Goal: Task Accomplishment & Management: Use online tool/utility

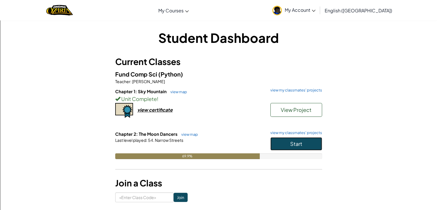
click at [299, 144] on span "Start" at bounding box center [296, 143] width 12 height 7
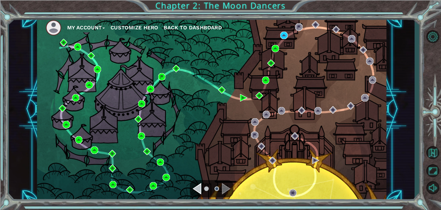
click at [285, 39] on div "My Account Customize Hero Back to Dashboard" at bounding box center [212, 109] width 350 height 184
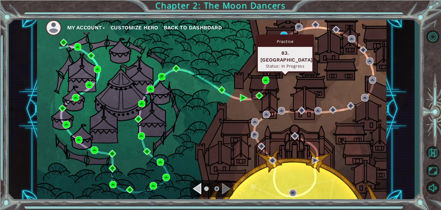
click at [285, 38] on div "Practice" at bounding box center [285, 41] width 55 height 11
click at [286, 34] on div "Practice 83. [GEOGRAPHIC_DATA] Status: In Progress" at bounding box center [285, 53] width 57 height 38
click at [280, 32] on img at bounding box center [283, 35] width 7 height 7
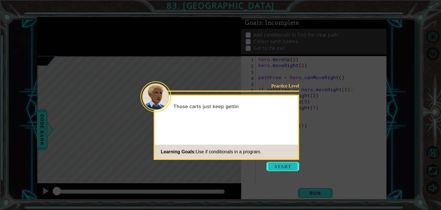
click at [276, 164] on button "Start" at bounding box center [283, 166] width 33 height 9
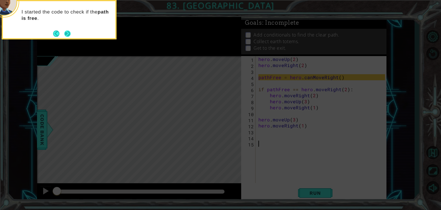
click at [69, 29] on footer at bounding box center [62, 33] width 18 height 9
click at [70, 32] on button "Next" at bounding box center [67, 33] width 6 height 6
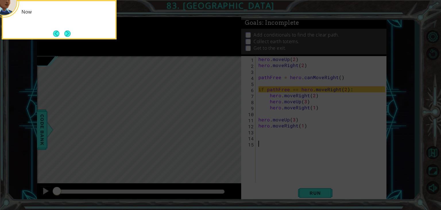
click at [70, 32] on button "Next" at bounding box center [67, 33] width 6 height 6
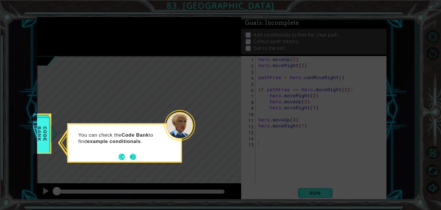
click at [135, 155] on button "Next" at bounding box center [133, 156] width 6 height 6
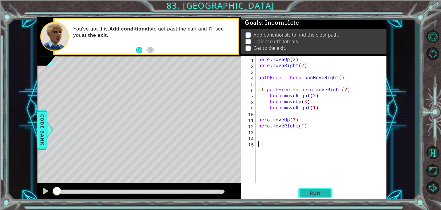
click at [320, 189] on button "Run" at bounding box center [315, 193] width 34 height 15
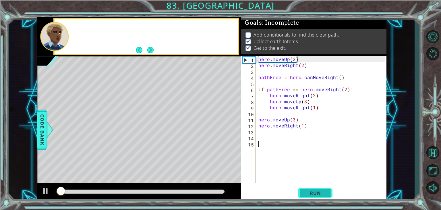
scroll to position [2, 0]
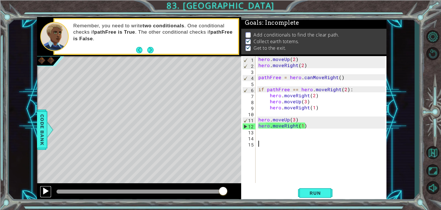
click at [45, 193] on div at bounding box center [45, 190] width 7 height 7
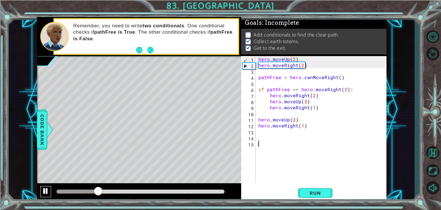
click at [49, 189] on div at bounding box center [45, 190] width 7 height 7
click at [270, 114] on div "hero . moveUp ( 2 ) hero . moveRight ( 2 ) pathFree = hero . canMoveRight ( ) i…" at bounding box center [322, 125] width 131 height 139
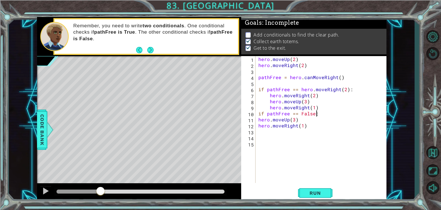
scroll to position [0, 3]
click at [317, 190] on span "Run" at bounding box center [315, 193] width 23 height 6
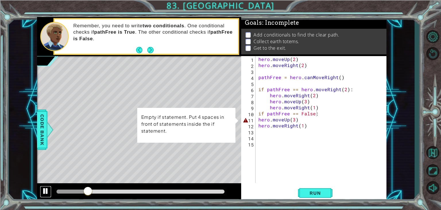
click at [42, 192] on div at bounding box center [45, 190] width 7 height 7
click at [299, 88] on div "hero . moveUp ( 2 ) hero . moveRight ( 2 ) pathFree = hero . canMoveRight ( ) i…" at bounding box center [322, 125] width 131 height 139
click at [258, 120] on div "hero . moveUp ( 2 ) hero . moveRight ( 2 ) pathFree = hero . canMoveRight ( ) i…" at bounding box center [322, 125] width 131 height 139
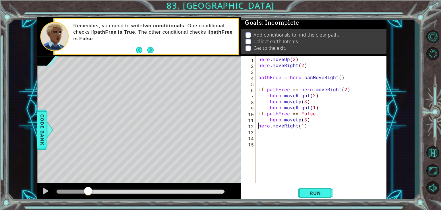
click at [258, 125] on div "hero . moveUp ( 2 ) hero . moveRight ( 2 ) pathFree = hero . canMoveRight ( ) i…" at bounding box center [322, 125] width 131 height 139
click at [297, 88] on div "hero . moveUp ( 2 ) hero . moveRight ( 2 ) pathFree = hero . canMoveRight ( ) i…" at bounding box center [322, 125] width 131 height 139
click at [317, 89] on div "hero . moveUp ( 2 ) hero . moveRight ( 2 ) pathFree = hero . canMoveRight ( ) i…" at bounding box center [322, 125] width 131 height 139
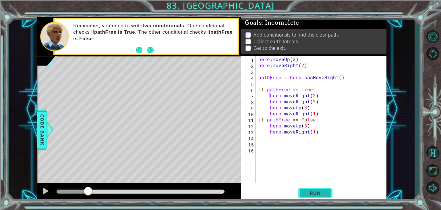
click at [320, 196] on span "Run" at bounding box center [315, 193] width 23 height 6
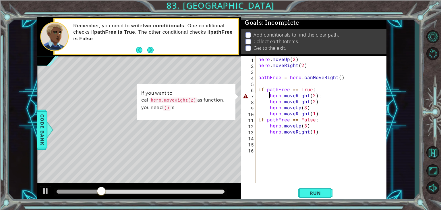
click at [314, 95] on div "hero . moveUp ( 2 ) hero . moveRight ( 2 ) pathFree = hero . canMoveRight ( ) i…" at bounding box center [322, 125] width 131 height 139
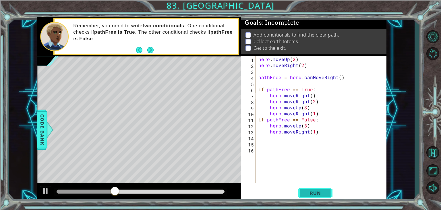
click at [310, 191] on span "Run" at bounding box center [315, 193] width 23 height 6
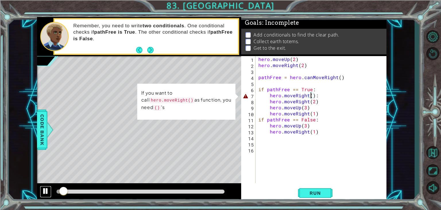
click at [47, 190] on div at bounding box center [45, 190] width 7 height 7
click at [320, 99] on div "hero . moveUp ( 2 ) hero . moveRight ( 2 ) pathFree = hero . canMoveRight ( ) i…" at bounding box center [322, 125] width 131 height 139
click at [322, 93] on div "hero . moveUp ( 2 ) hero . moveRight ( 2 ) pathFree = hero . canMoveRight ( ) i…" at bounding box center [322, 125] width 131 height 139
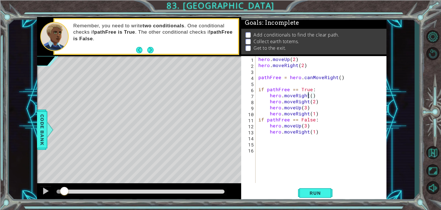
click at [309, 96] on div "hero . moveUp ( 2 ) hero . moveRight ( 2 ) pathFree = hero . canMoveRight ( ) i…" at bounding box center [322, 125] width 131 height 139
click at [311, 96] on div "hero . moveUp ( 2 ) hero . moveRight ( 2 ) pathFree = hero . canMoveRight ( ) i…" at bounding box center [322, 125] width 131 height 139
click at [326, 190] on button "Run" at bounding box center [315, 193] width 34 height 15
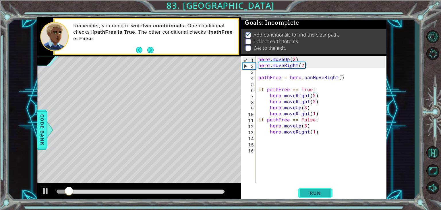
click at [321, 191] on span "Run" at bounding box center [315, 193] width 23 height 6
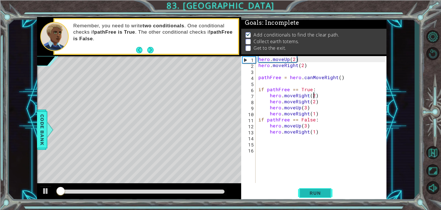
click at [321, 189] on button "Run" at bounding box center [315, 193] width 34 height 15
click at [321, 188] on button "Run" at bounding box center [315, 193] width 34 height 15
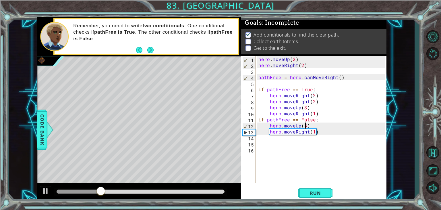
click at [305, 128] on div "hero . moveUp ( 2 ) hero . moveRight ( 2 ) pathFree = hero . canMoveRight ( ) i…" at bounding box center [322, 125] width 131 height 139
click at [308, 193] on span "Run" at bounding box center [315, 193] width 23 height 6
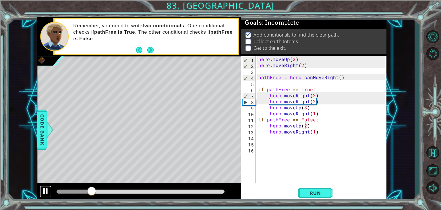
click at [45, 192] on div at bounding box center [45, 190] width 7 height 7
drag, startPoint x: 318, startPoint y: 102, endPoint x: 266, endPoint y: 102, distance: 52.0
click at [266, 102] on div "hero . moveUp ( 2 ) hero . moveRight ( 2 ) pathFree = hero . canMoveRight ( ) i…" at bounding box center [322, 125] width 131 height 139
type textarea "hero.moveRight(2)"
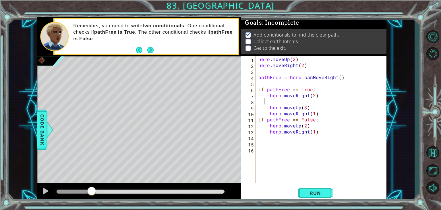
scroll to position [0, 0]
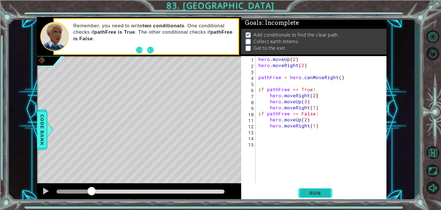
click at [318, 194] on span "Run" at bounding box center [315, 193] width 23 height 6
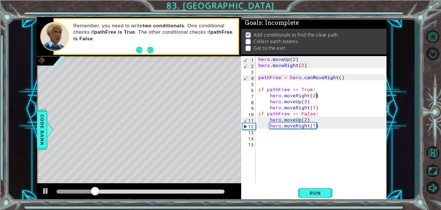
click at [313, 127] on div "hero . moveUp ( 2 ) hero . moveRight ( 2 ) pathFree = hero . canMoveRight ( ) i…" at bounding box center [322, 125] width 131 height 139
type textarea "hero.moveRight(2)"
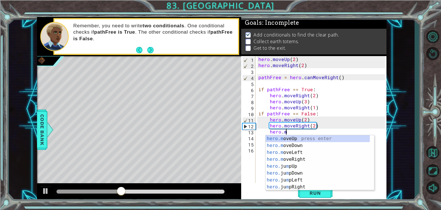
scroll to position [0, 1]
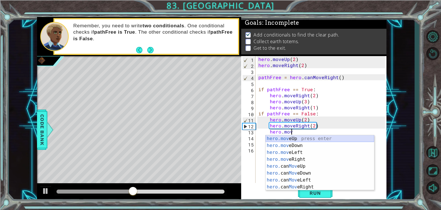
click at [280, 138] on div "hero.mov eUp press enter hero.mov eDown press enter hero.mov eLeft press enter …" at bounding box center [320, 169] width 109 height 69
type textarea "hero.moveUp(1)"
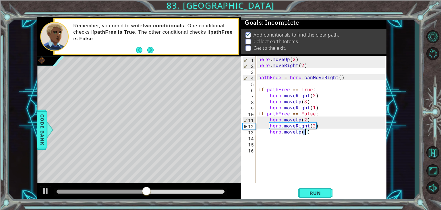
click at [280, 137] on div "hero . moveUp ( 2 ) hero . moveRight ( 2 ) pathFree = hero . canMoveRight ( ) i…" at bounding box center [322, 125] width 131 height 139
type textarea "hero.moveUp(1)"
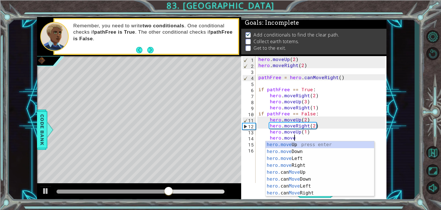
scroll to position [0, 2]
click at [322, 163] on div "hero.move Up press enter hero.move Down press enter hero.move Left press enter …" at bounding box center [320, 175] width 109 height 69
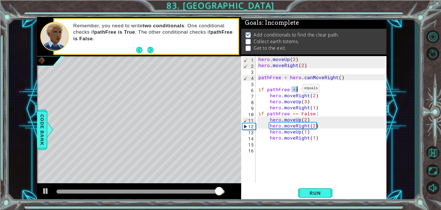
drag, startPoint x: 292, startPoint y: 89, endPoint x: 296, endPoint y: 90, distance: 3.8
click at [296, 90] on div "hero . moveUp ( 2 ) hero . moveRight ( 2 ) pathFree = hero . canMoveRight ( ) i…" at bounding box center [322, 125] width 131 height 139
type textarea "if pathFree == True:"
click at [349, 160] on div "hero . moveUp ( 2 ) hero . moveRight ( 2 ) pathFree = hero . canMoveRight ( ) i…" at bounding box center [322, 125] width 131 height 139
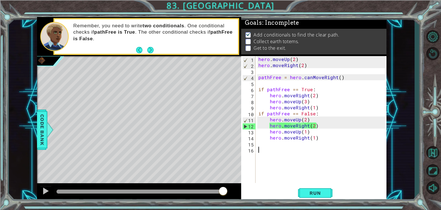
scroll to position [0, 0]
drag, startPoint x: 310, startPoint y: 197, endPoint x: 311, endPoint y: 194, distance: 3.0
click at [311, 195] on button "Run" at bounding box center [315, 193] width 34 height 15
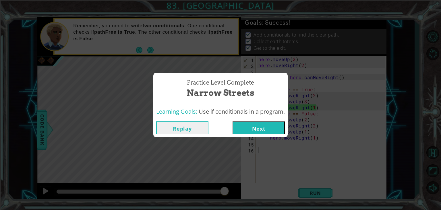
click at [197, 122] on button "Replay" at bounding box center [182, 127] width 52 height 13
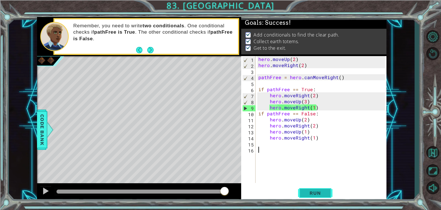
click at [317, 191] on span "Run" at bounding box center [315, 193] width 23 height 6
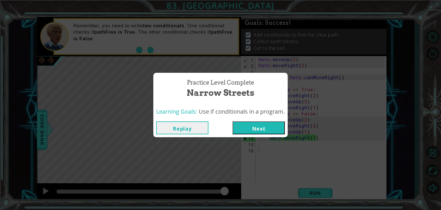
click at [185, 122] on button "Replay" at bounding box center [182, 127] width 52 height 13
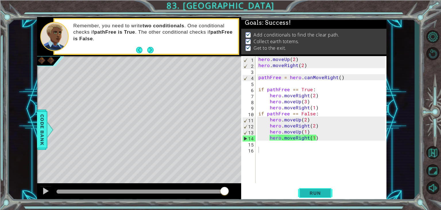
click at [323, 186] on button "Run" at bounding box center [315, 193] width 34 height 15
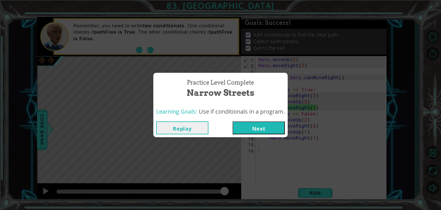
click at [279, 131] on button "Next" at bounding box center [259, 127] width 52 height 13
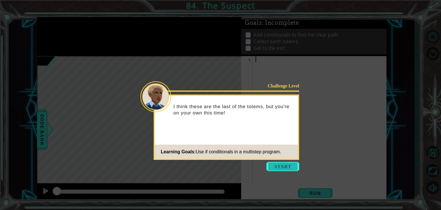
click at [287, 169] on button "Start" at bounding box center [283, 166] width 33 height 9
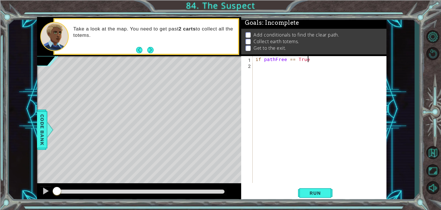
scroll to position [0, 3]
type textarea "if pathFree == True:"
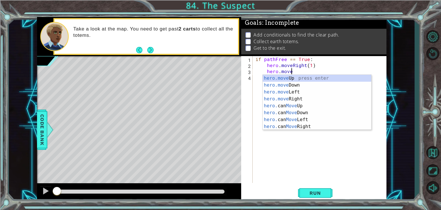
scroll to position [0, 3]
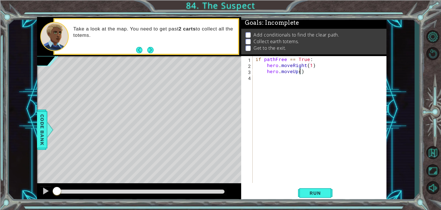
type textarea "hero.moveUp(2)"
click at [314, 196] on button "Run" at bounding box center [315, 193] width 34 height 15
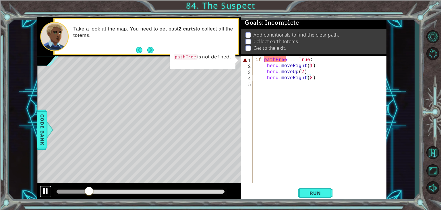
click at [47, 190] on div at bounding box center [45, 190] width 7 height 7
click at [262, 59] on div "if pathFree == True : hero . moveRight ( 1 ) hero . moveUp ( 2 ) hero . moveRig…" at bounding box center [322, 125] width 134 height 139
click at [266, 60] on div "if pathFree == True : hero . moveRight ( 1 ) hero . moveUp ( 2 ) hero . moveRig…" at bounding box center [322, 125] width 134 height 139
click at [266, 61] on div "if pathFree == True : hero . moveRight ( 1 ) hero . moveUp ( 2 ) hero . moveRig…" at bounding box center [322, 125] width 134 height 139
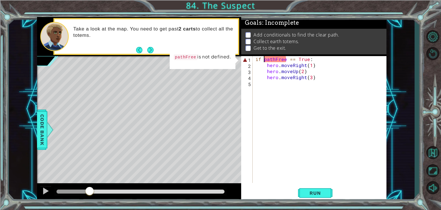
click at [264, 61] on div "if pathFree == True : hero . moveRight ( 1 ) hero . moveUp ( 2 ) hero . moveRig…" at bounding box center [322, 125] width 134 height 139
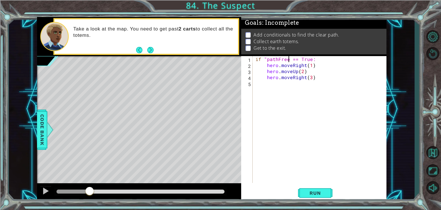
click at [288, 60] on div "if "pathFree == True: hero . moveRight ( 1 ) hero . moveUp ( 2 ) hero . moveRig…" at bounding box center [322, 125] width 134 height 139
click at [313, 194] on span "Run" at bounding box center [315, 193] width 23 height 6
click at [317, 193] on span "Run" at bounding box center [315, 193] width 23 height 6
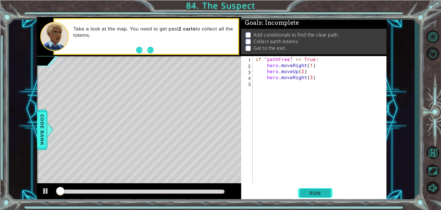
click at [317, 193] on span "Run" at bounding box center [315, 193] width 23 height 6
click at [49, 193] on div at bounding box center [45, 190] width 7 height 7
click at [312, 195] on span "Run" at bounding box center [315, 193] width 23 height 6
click at [303, 191] on button "Run" at bounding box center [315, 193] width 34 height 15
click at [46, 188] on div at bounding box center [45, 190] width 7 height 7
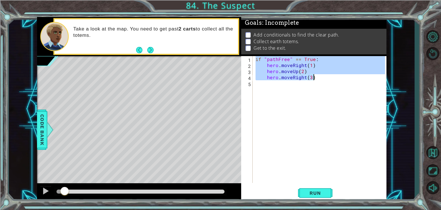
drag, startPoint x: 256, startPoint y: 58, endPoint x: 313, endPoint y: 79, distance: 60.4
click at [313, 79] on div "if "pathFree" == True : hero . moveRight ( 1 ) hero . moveUp ( 2 ) hero . moveR…" at bounding box center [322, 125] width 134 height 139
type textarea "hero.moveUp(2) hero.moveRight(3)"
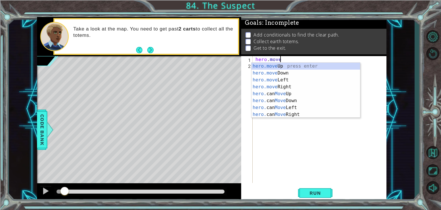
scroll to position [0, 1]
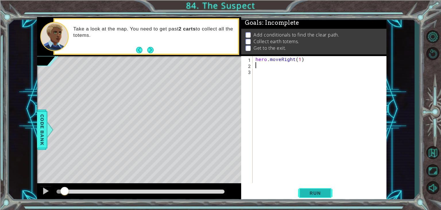
type textarea "hero.moveRight(1)"
click at [313, 191] on span "Run" at bounding box center [315, 193] width 23 height 6
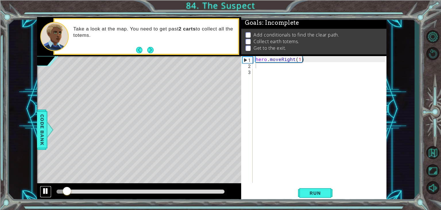
click at [47, 188] on div at bounding box center [45, 190] width 7 height 7
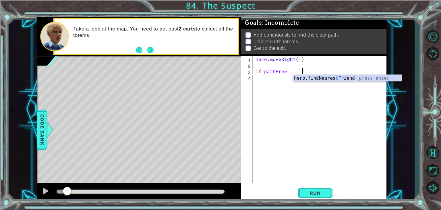
scroll to position [0, 3]
type textarea "if pathFree == True:"
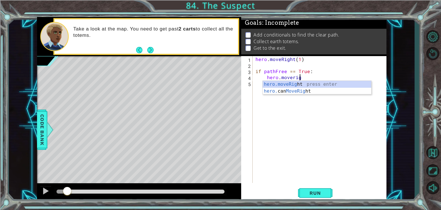
scroll to position [0, 3]
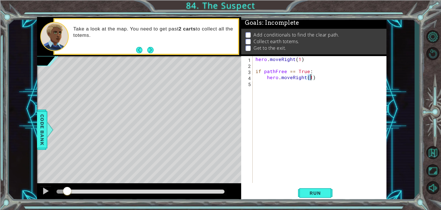
click at [291, 78] on div "hero . moveRight ( 1 ) if pathFree == True : hero . moveRight ( 1 )" at bounding box center [322, 125] width 134 height 139
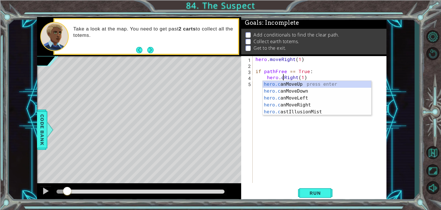
scroll to position [0, 2]
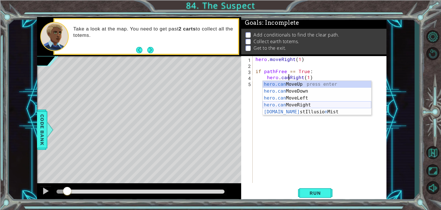
click at [297, 107] on div "hero.can MoveUp press enter hero.can MoveDown press enter hero.can MoveLeft pre…" at bounding box center [317, 105] width 109 height 48
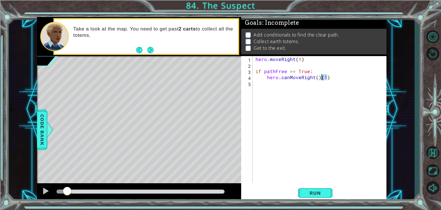
drag, startPoint x: 329, startPoint y: 78, endPoint x: 312, endPoint y: 102, distance: 29.4
click at [321, 77] on div "hero . moveRight ( 1 ) if pathFree == True : hero . canMoveRight ( ) ( 1 )" at bounding box center [322, 125] width 134 height 139
click at [315, 78] on div "hero . moveRight ( 1 ) if pathFree == True : hero . canMoveRight ( )" at bounding box center [322, 125] width 134 height 139
click at [322, 194] on span "Run" at bounding box center [315, 193] width 23 height 6
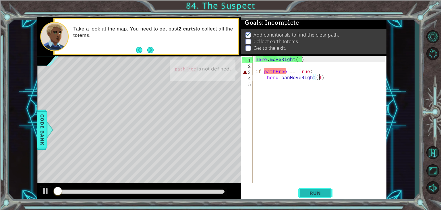
scroll to position [2, 0]
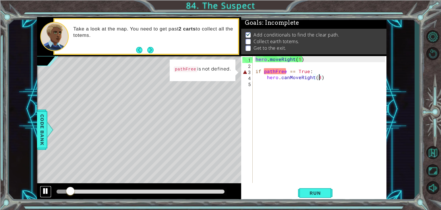
click at [44, 191] on div at bounding box center [45, 190] width 7 height 7
click at [180, 70] on code "pathFree" at bounding box center [186, 69] width 24 height 6
click at [264, 72] on div "hero . moveRight ( 1 ) if pathFree == True : hero . canMoveRight ( 3 )" at bounding box center [322, 125] width 134 height 139
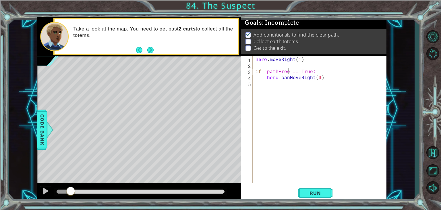
click at [288, 71] on div "hero . moveRight ( 1 ) if "pathFree == True: hero . canMoveRight ( 3 )" at bounding box center [322, 125] width 134 height 139
click at [317, 189] on button "Run" at bounding box center [315, 193] width 34 height 15
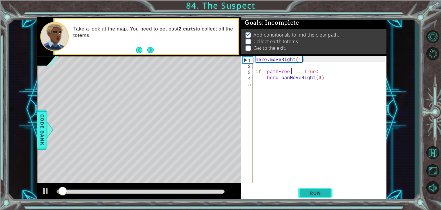
click at [319, 190] on button "Run" at bounding box center [315, 193] width 34 height 15
click at [268, 73] on div "hero . moveRight ( 1 ) if "pathFree == True: hero . canMoveRight ( 3 )" at bounding box center [322, 125] width 134 height 139
type textarea "if pathFree == True:"
click at [313, 195] on span "Run" at bounding box center [315, 193] width 23 height 6
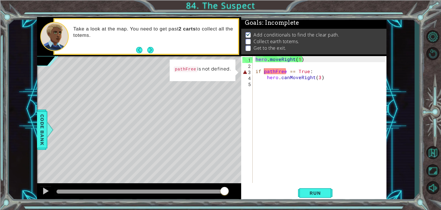
click at [192, 66] on p "pathFree is not defined." at bounding box center [203, 69] width 58 height 8
click at [188, 69] on code "pathFree" at bounding box center [186, 69] width 24 height 6
click at [43, 135] on span "Code Bank" at bounding box center [42, 129] width 9 height 35
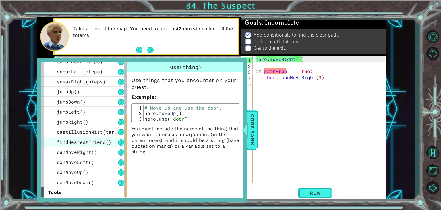
scroll to position [105, 0]
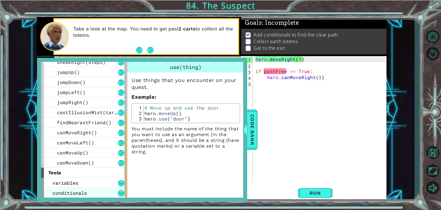
click at [119, 189] on div "conditionals" at bounding box center [84, 193] width 86 height 10
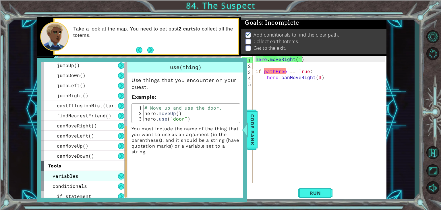
scroll to position [116, 0]
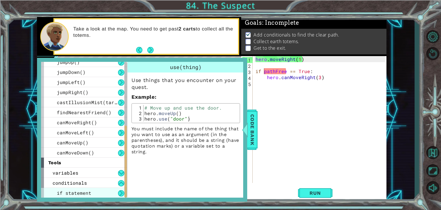
click at [118, 189] on div "if statement" at bounding box center [84, 193] width 86 height 10
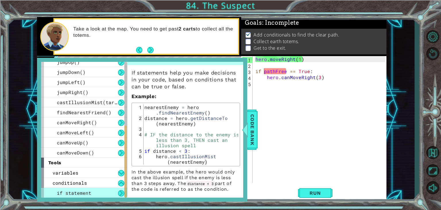
scroll to position [10, 0]
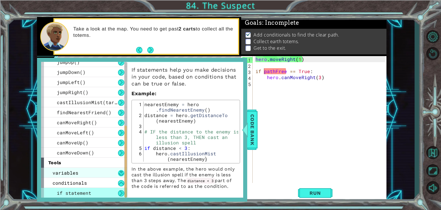
click at [122, 172] on button at bounding box center [121, 173] width 6 height 6
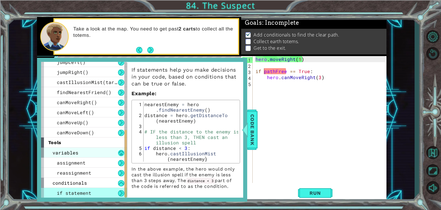
click at [118, 153] on button at bounding box center [121, 153] width 6 height 6
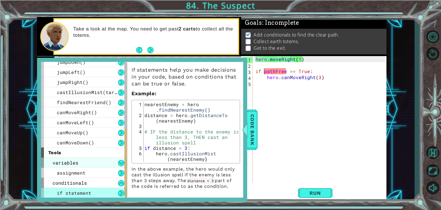
scroll to position [116, 0]
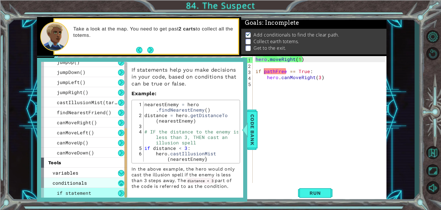
click at [119, 180] on button at bounding box center [121, 183] width 6 height 6
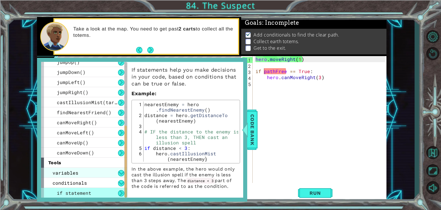
scroll to position [105, 0]
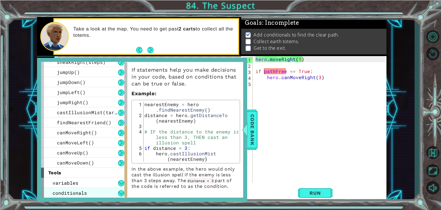
drag, startPoint x: 121, startPoint y: 193, endPoint x: 118, endPoint y: 186, distance: 7.3
click at [120, 192] on button at bounding box center [121, 193] width 6 height 6
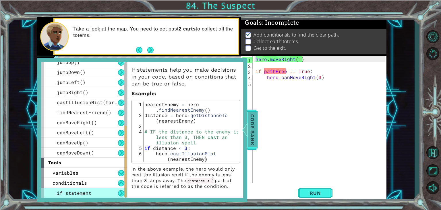
click at [255, 138] on span "Code Bank" at bounding box center [252, 129] width 9 height 35
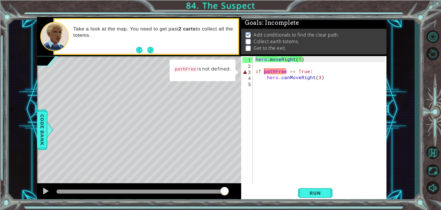
click at [256, 70] on div "hero . moveRight ( 1 ) if pathFree == True : hero . canMoveRight ( 3 )" at bounding box center [322, 125] width 134 height 139
click at [264, 71] on div "hero . moveRight ( 1 ) if pathFree == True : hero . canMoveRight ( 3 )" at bounding box center [322, 125] width 134 height 139
click at [269, 70] on div "hero . moveRight ( 1 ) if pathFree == True : hero . canMoveRight ( 3 )" at bounding box center [322, 125] width 134 height 139
click at [286, 71] on div "hero . moveRight ( 1 ) if pathFree == True : hero . canMoveRight ( 3 )" at bounding box center [322, 125] width 134 height 139
click at [256, 68] on div "hero . moveRight ( 1 ) if pathFree == True : hero . canMoveRight ( 3 )" at bounding box center [322, 125] width 134 height 139
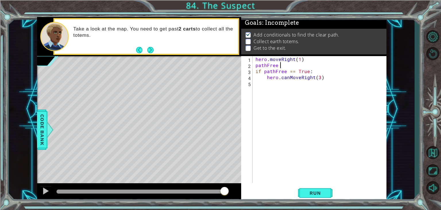
scroll to position [0, 1]
click at [47, 132] on div at bounding box center [49, 129] width 7 height 17
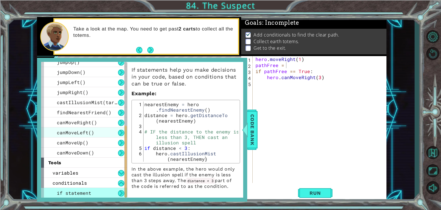
click at [71, 128] on div "canMoveLeft()" at bounding box center [84, 132] width 86 height 10
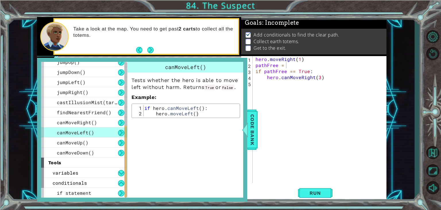
scroll to position [0, 0]
click at [251, 124] on span "Code Bank" at bounding box center [252, 129] width 9 height 35
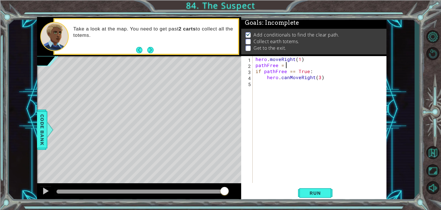
click at [293, 64] on div "hero . moveRight ( 1 ) pathFree = if pathFree == True : hero . canMoveRight ( 3…" at bounding box center [322, 125] width 134 height 139
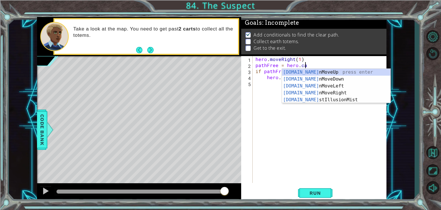
scroll to position [0, 3]
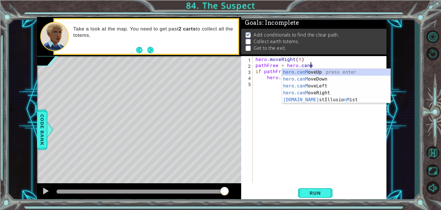
type textarea "pathFree = hero.canmo"
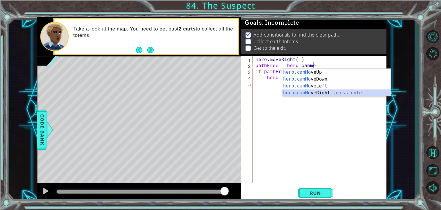
click at [320, 93] on div "hero.canMo veUp press enter hero.canMo veDown press enter hero.canMo veLeft pre…" at bounding box center [336, 89] width 109 height 41
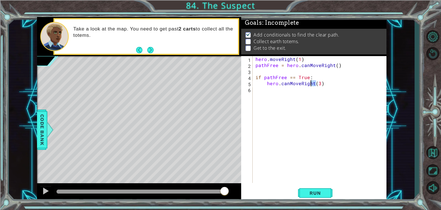
drag, startPoint x: 315, startPoint y: 84, endPoint x: 310, endPoint y: 84, distance: 5.2
click at [310, 84] on div "hero . moveRight ( 1 ) pathFree = hero . canMoveRight ( ) if pathFree == True :…" at bounding box center [322, 125] width 134 height 139
click at [291, 84] on div "hero . moveRight ( 1 ) pathFree = hero . canMoveRight ( ) if pathFree == True :…" at bounding box center [322, 125] width 134 height 139
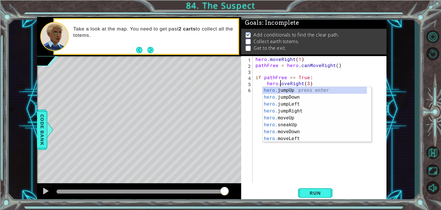
scroll to position [0, 1]
type textarea "hero.moveRight(3)"
click at [321, 189] on button "Run" at bounding box center [315, 193] width 34 height 15
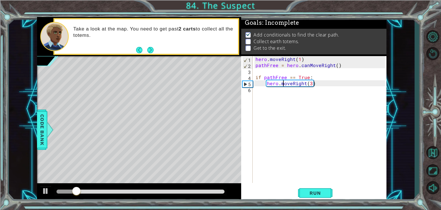
click at [316, 85] on div "hero . moveRight ( 1 ) pathFree = hero . canMoveRight ( ) if pathFree == True :…" at bounding box center [322, 125] width 134 height 139
type textarea "hero.moveUp(4)"
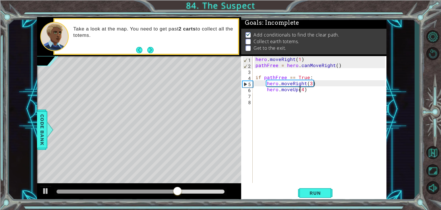
click at [301, 92] on div "hero . moveRight ( 1 ) pathFree = hero . canMoveRight ( ) if pathFree == True :…" at bounding box center [322, 125] width 134 height 139
click at [303, 92] on div "hero . moveRight ( 1 ) pathFree = hero . canMoveRight ( ) if pathFree == True :…" at bounding box center [322, 125] width 134 height 139
type textarea "hero.moveUp(3)"
click at [319, 193] on span "Run" at bounding box center [315, 193] width 23 height 6
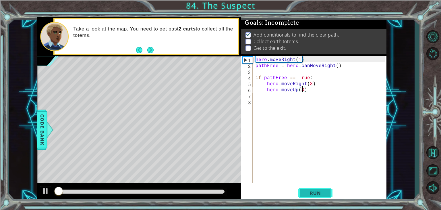
click at [320, 191] on span "Run" at bounding box center [315, 193] width 23 height 6
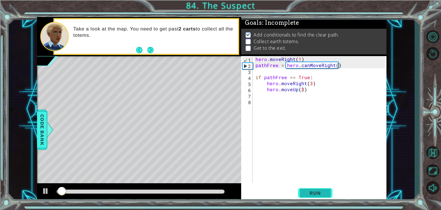
click at [320, 190] on span "Run" at bounding box center [315, 193] width 23 height 6
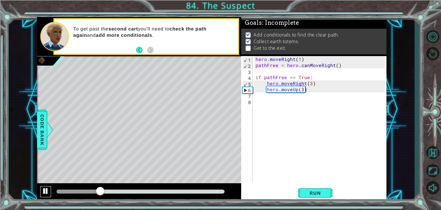
click at [48, 190] on div at bounding box center [45, 190] width 7 height 7
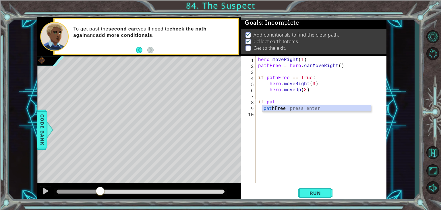
scroll to position [0, 1]
click at [299, 110] on div "path Free press enter" at bounding box center [317, 115] width 109 height 21
type textarea "if pathFree == False:"
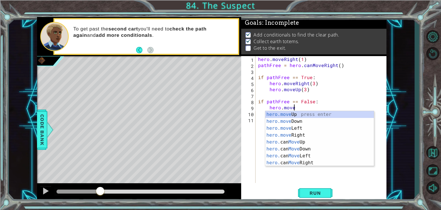
scroll to position [0, 2]
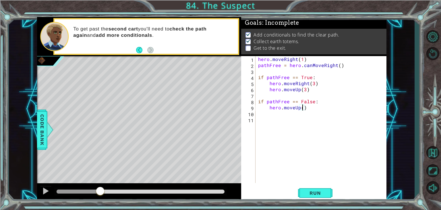
type textarea "hero.moveUp(2)"
type textarea "hero.moveRight(3)"
click at [324, 192] on span "Run" at bounding box center [315, 193] width 23 height 6
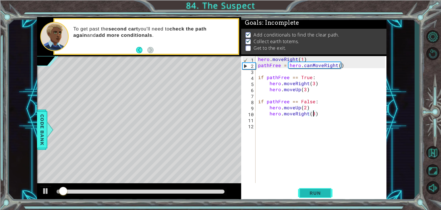
click at [316, 189] on button "Run" at bounding box center [315, 193] width 34 height 15
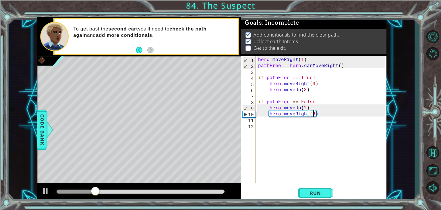
click at [325, 118] on div "hero . moveRight ( 1 ) pathFree = hero . canMoveRight ( ) if pathFree == True :…" at bounding box center [322, 125] width 131 height 139
click at [318, 114] on div "hero . moveRight ( 1 ) pathFree = hero . canMoveRight ( ) if pathFree == True :…" at bounding box center [322, 125] width 131 height 139
type textarea "hero.moveRight(3)"
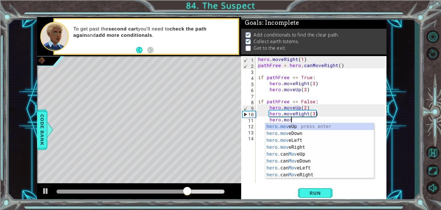
scroll to position [0, 2]
click at [327, 128] on div "hero.move Up press enter hero.move Down press enter hero.move Left press enter …" at bounding box center [319, 157] width 109 height 69
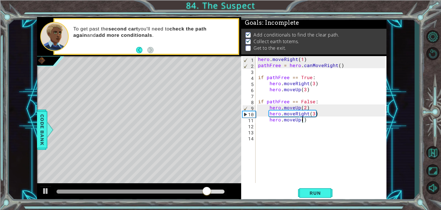
type textarea "hero.moveUp(2)"
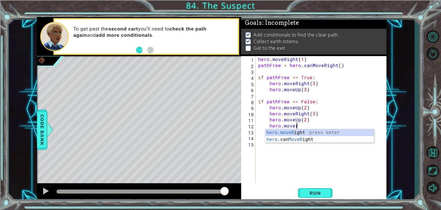
scroll to position [0, 2]
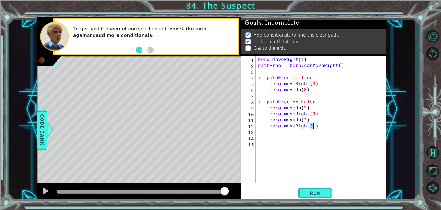
type textarea "hero.moveRight(3)"
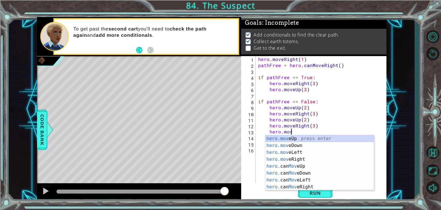
scroll to position [0, 2]
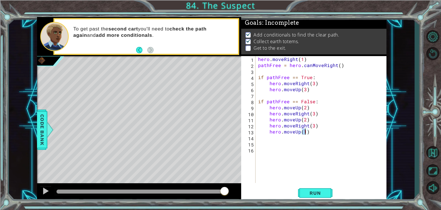
click at [310, 90] on div "hero . moveRight ( 1 ) pathFree = hero . canMoveRight ( ) if pathFree == True :…" at bounding box center [322, 125] width 131 height 139
type textarea "hero.moveUp(3)"
click at [322, 196] on span "Run" at bounding box center [315, 193] width 23 height 6
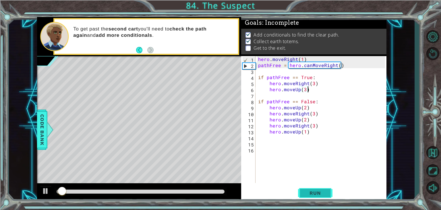
click at [321, 195] on span "Run" at bounding box center [315, 193] width 23 height 6
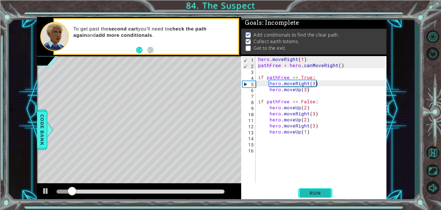
click at [321, 193] on span "Run" at bounding box center [315, 193] width 23 height 6
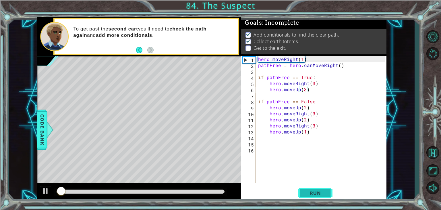
click at [321, 193] on span "Run" at bounding box center [315, 193] width 23 height 6
drag, startPoint x: 142, startPoint y: 189, endPoint x: 9, endPoint y: 157, distance: 137.1
click at [1, 157] on div "1 ההההההההההההההההההההההההההההההההההההההההההההההההההההההההההההההההההההההההההההה…" at bounding box center [220, 105] width 441 height 210
click at [46, 190] on div at bounding box center [45, 190] width 7 height 7
click at [319, 190] on span "Run" at bounding box center [315, 193] width 23 height 6
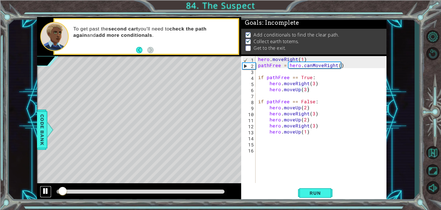
click at [46, 190] on div at bounding box center [45, 190] width 7 height 7
click at [319, 189] on button "Run" at bounding box center [315, 193] width 34 height 15
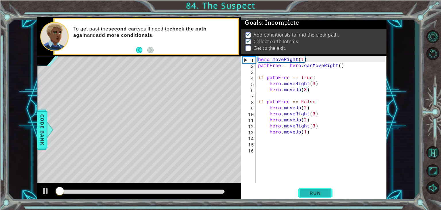
click at [319, 189] on button "Run" at bounding box center [315, 193] width 34 height 15
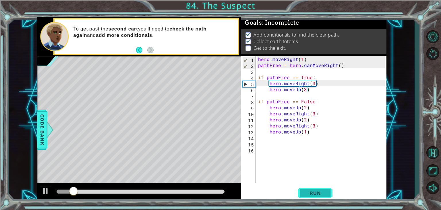
click at [319, 189] on button "Run" at bounding box center [315, 193] width 34 height 15
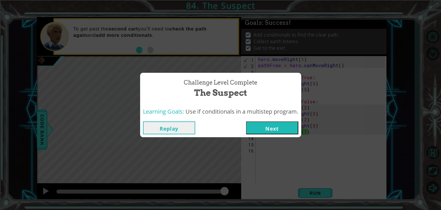
click at [266, 122] on button "Next" at bounding box center [272, 127] width 52 height 13
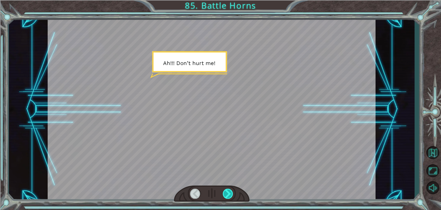
click at [230, 197] on div at bounding box center [228, 193] width 10 height 10
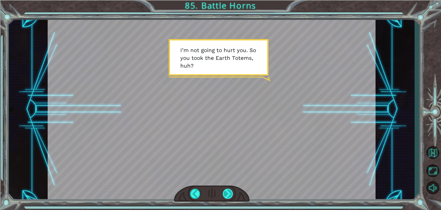
click at [224, 195] on div at bounding box center [228, 193] width 10 height 10
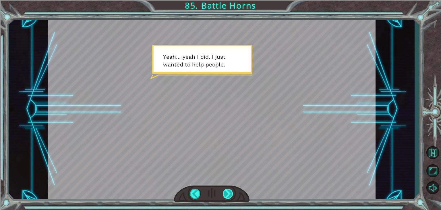
click at [226, 188] on div at bounding box center [228, 193] width 10 height 10
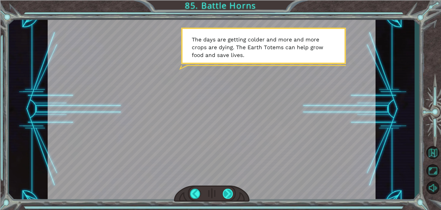
click at [227, 194] on div at bounding box center [228, 193] width 10 height 10
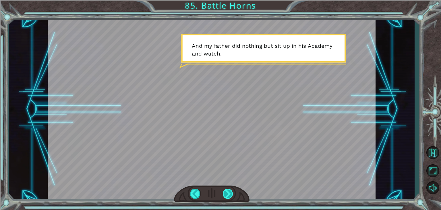
drag, startPoint x: 228, startPoint y: 195, endPoint x: 225, endPoint y: 194, distance: 3.0
click at [228, 195] on div at bounding box center [228, 193] width 10 height 10
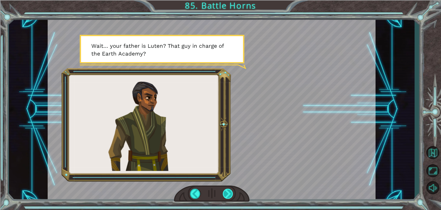
click at [224, 191] on div at bounding box center [228, 193] width 10 height 10
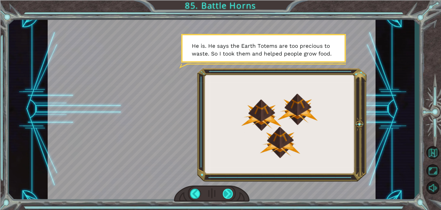
click at [225, 190] on div at bounding box center [228, 193] width 10 height 10
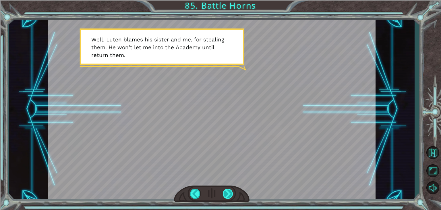
click at [225, 190] on div at bounding box center [228, 193] width 10 height 10
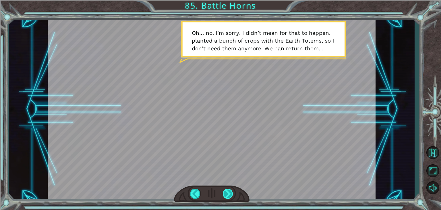
click at [224, 189] on div at bounding box center [228, 193] width 10 height 10
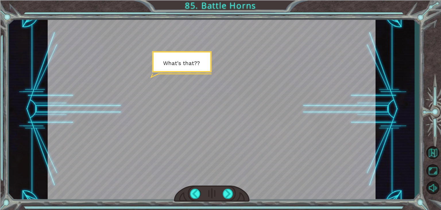
click at [224, 188] on div at bounding box center [212, 193] width 76 height 17
click at [227, 193] on div at bounding box center [228, 193] width 10 height 10
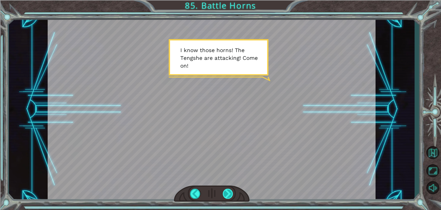
click at [225, 192] on div at bounding box center [228, 193] width 10 height 10
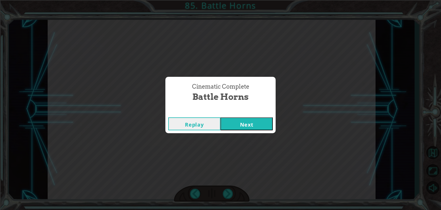
drag, startPoint x: 253, startPoint y: 125, endPoint x: 249, endPoint y: 126, distance: 3.8
click at [249, 125] on button "Next" at bounding box center [247, 123] width 52 height 13
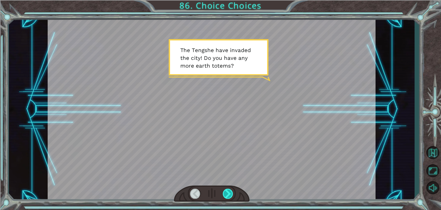
click at [229, 191] on div at bounding box center [228, 193] width 10 height 10
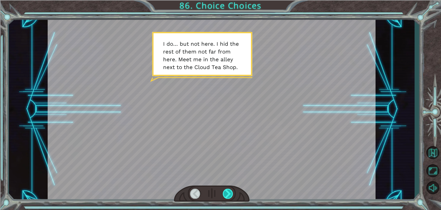
click at [229, 191] on div at bounding box center [228, 193] width 10 height 10
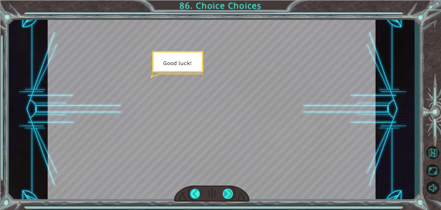
click at [229, 191] on div at bounding box center [228, 193] width 10 height 10
click at [227, 193] on div at bounding box center [228, 193] width 10 height 10
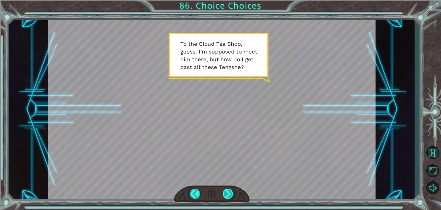
click at [229, 192] on div at bounding box center [228, 193] width 10 height 10
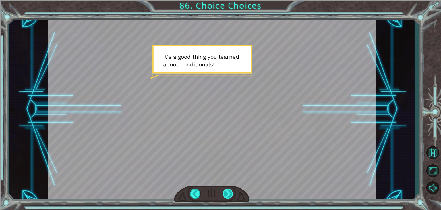
click at [232, 192] on div at bounding box center [228, 193] width 10 height 10
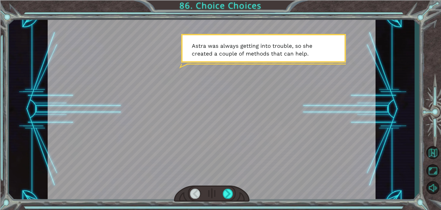
click at [232, 183] on div at bounding box center [212, 109] width 328 height 184
click at [232, 190] on div at bounding box center [228, 193] width 10 height 10
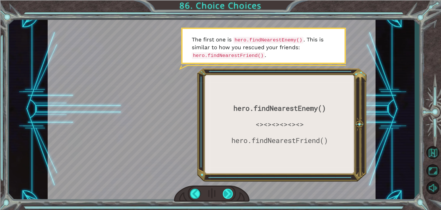
click at [227, 193] on div at bounding box center [228, 193] width 10 height 10
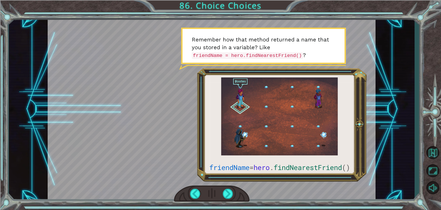
drag, startPoint x: 232, startPoint y: 193, endPoint x: 236, endPoint y: 187, distance: 7.3
click at [232, 193] on div at bounding box center [228, 193] width 10 height 10
drag, startPoint x: 222, startPoint y: 192, endPoint x: 221, endPoint y: 189, distance: 3.1
click at [221, 189] on div at bounding box center [212, 193] width 76 height 17
click at [232, 195] on div at bounding box center [228, 193] width 10 height 10
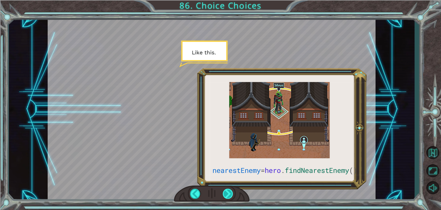
click at [228, 196] on div at bounding box center [228, 193] width 10 height 10
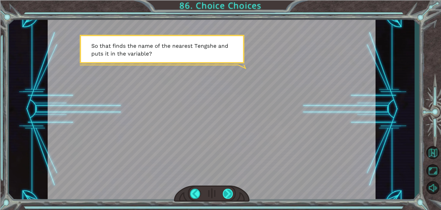
click at [228, 194] on div at bounding box center [228, 193] width 10 height 10
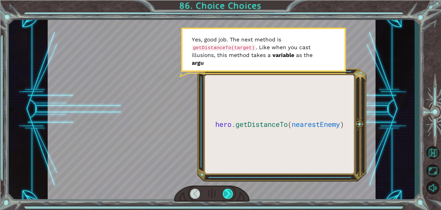
click at [227, 195] on div at bounding box center [228, 193] width 10 height 10
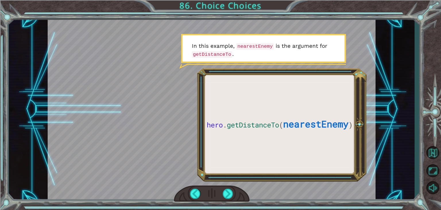
drag, startPoint x: 228, startPoint y: 193, endPoint x: 238, endPoint y: 196, distance: 10.7
click at [236, 196] on div at bounding box center [212, 193] width 76 height 17
click at [233, 193] on div at bounding box center [228, 193] width 10 height 10
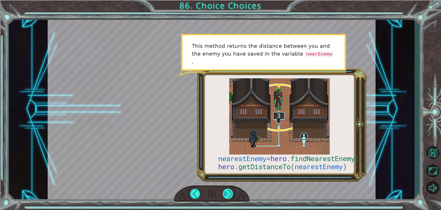
click at [228, 192] on div at bounding box center [228, 193] width 10 height 10
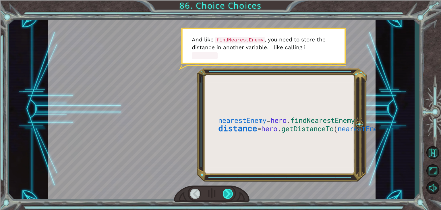
click at [228, 192] on div at bounding box center [228, 193] width 10 height 10
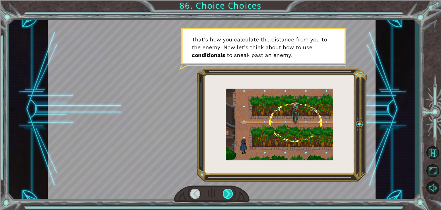
click at [229, 192] on div at bounding box center [228, 193] width 10 height 10
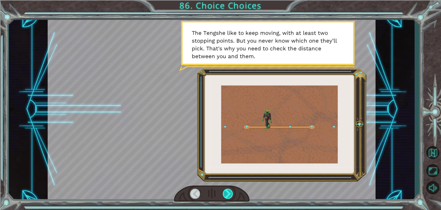
click at [228, 192] on div at bounding box center [228, 193] width 10 height 10
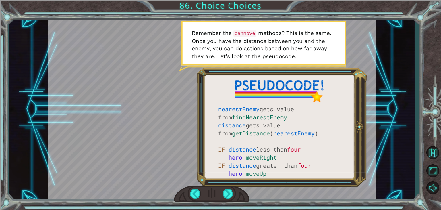
drag, startPoint x: 236, startPoint y: 194, endPoint x: 232, endPoint y: 194, distance: 3.2
click at [235, 194] on div at bounding box center [212, 193] width 76 height 17
click at [232, 194] on div at bounding box center [228, 193] width 10 height 10
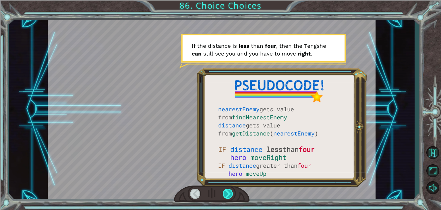
click at [231, 194] on div at bounding box center [228, 193] width 10 height 10
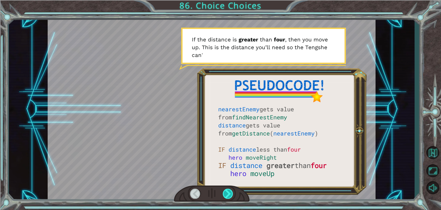
click at [231, 193] on div at bounding box center [228, 193] width 10 height 10
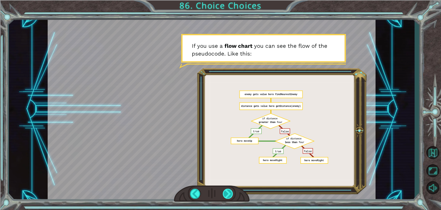
click at [226, 195] on div at bounding box center [228, 193] width 10 height 10
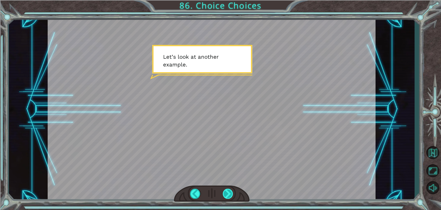
click at [225, 191] on div at bounding box center [228, 193] width 10 height 10
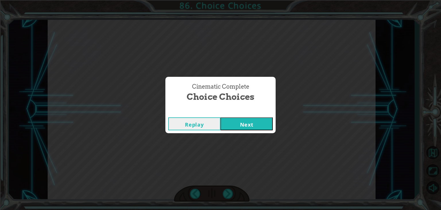
click at [244, 121] on button "Next" at bounding box center [247, 123] width 52 height 13
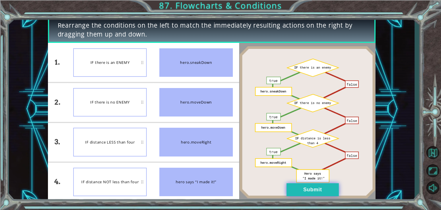
click at [324, 193] on button "Submit" at bounding box center [313, 189] width 52 height 13
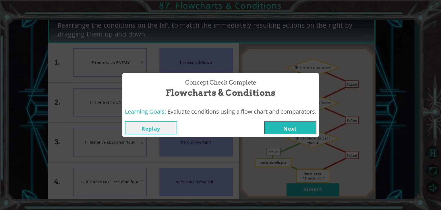
click at [296, 128] on button "Next" at bounding box center [290, 127] width 52 height 13
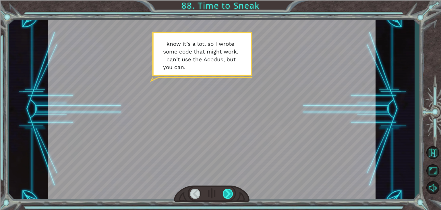
click at [231, 192] on div at bounding box center [228, 193] width 10 height 10
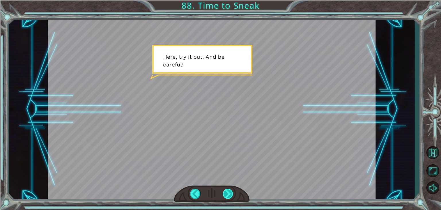
click at [233, 193] on div at bounding box center [228, 193] width 10 height 10
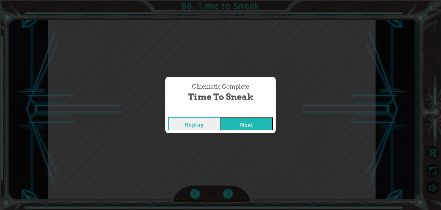
click at [246, 121] on button "Next" at bounding box center [247, 123] width 52 height 13
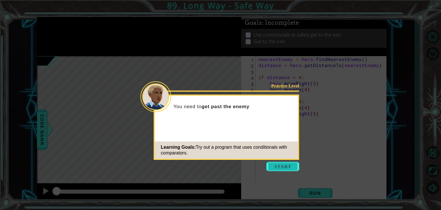
click at [288, 162] on button "Start" at bounding box center [283, 166] width 33 height 9
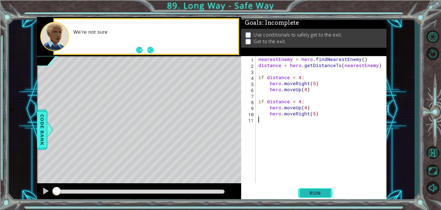
click at [316, 195] on span "Run" at bounding box center [315, 193] width 23 height 6
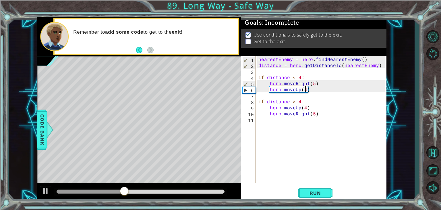
click at [306, 90] on div "nearestEnemy = hero . findNearestEnemy ( ) distance = hero . getDistanceTo ( ne…" at bounding box center [322, 125] width 131 height 139
click at [315, 192] on span "Run" at bounding box center [315, 193] width 23 height 6
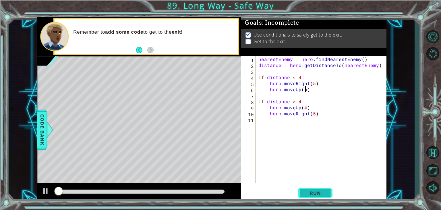
click at [315, 192] on span "Run" at bounding box center [315, 193] width 23 height 6
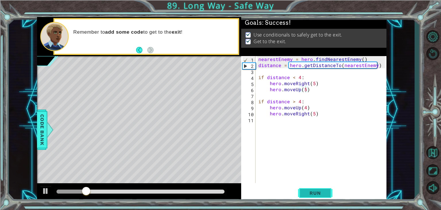
click at [315, 192] on span "Run" at bounding box center [315, 193] width 23 height 6
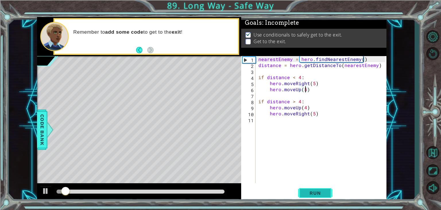
click at [315, 192] on span "Run" at bounding box center [315, 193] width 23 height 6
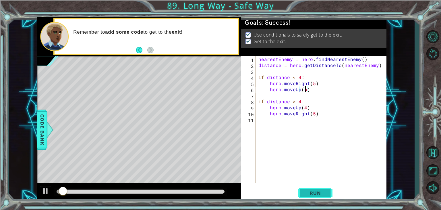
click at [315, 192] on span "Run" at bounding box center [315, 193] width 23 height 6
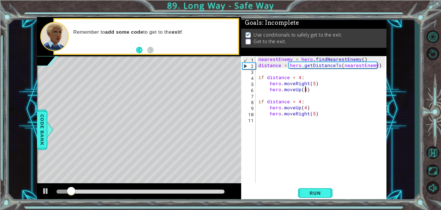
click at [319, 116] on div "nearestEnemy = hero . findNearestEnemy ( ) distance = hero . getDistanceTo ( ne…" at bounding box center [322, 125] width 131 height 139
type textarea "hero.moveRight(5)"
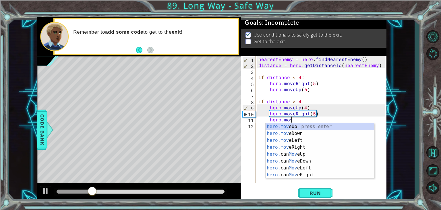
scroll to position [0, 2]
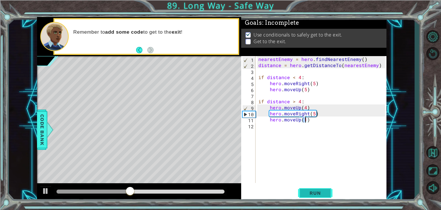
type textarea "hero.moveUp(1)"
click at [311, 194] on span "Run" at bounding box center [315, 193] width 23 height 6
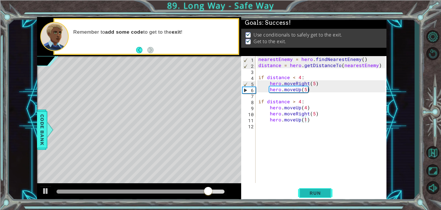
click at [312, 191] on span "Run" at bounding box center [315, 193] width 23 height 6
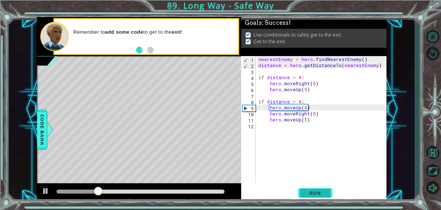
click at [317, 190] on span "Run" at bounding box center [315, 193] width 23 height 6
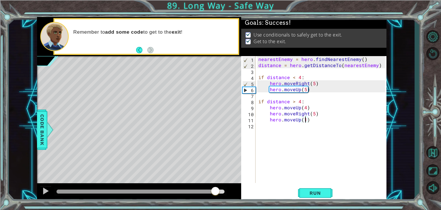
drag, startPoint x: 82, startPoint y: 190, endPoint x: 216, endPoint y: 153, distance: 139.7
click at [216, 153] on div "methods hero use(thing) moveUp(steps) moveDown(steps) moveLeft(steps) moveRight…" at bounding box center [212, 109] width 350 height 184
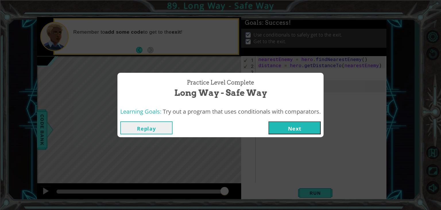
drag, startPoint x: 286, startPoint y: 129, endPoint x: 282, endPoint y: 125, distance: 6.5
click at [286, 130] on button "Next" at bounding box center [295, 127] width 52 height 13
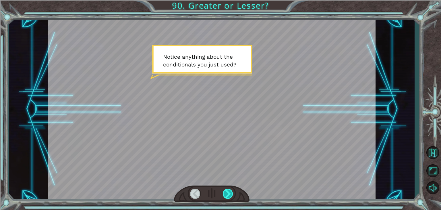
click at [228, 191] on div at bounding box center [228, 193] width 10 height 10
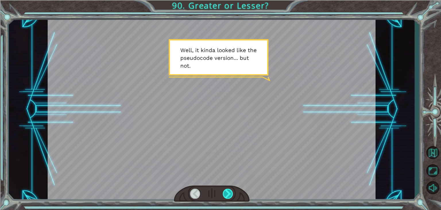
click at [228, 191] on div at bounding box center [228, 193] width 10 height 10
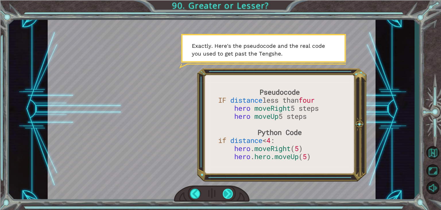
click at [228, 191] on div at bounding box center [228, 193] width 10 height 10
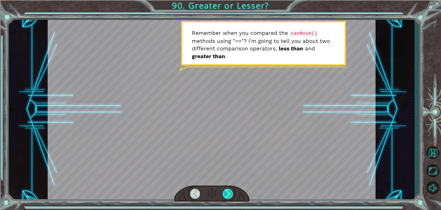
click at [228, 191] on div at bounding box center [228, 193] width 10 height 10
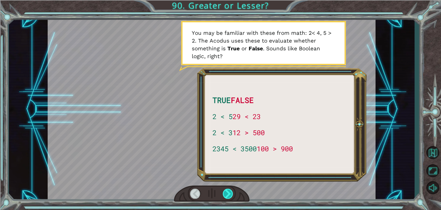
click at [228, 191] on div at bounding box center [228, 193] width 10 height 10
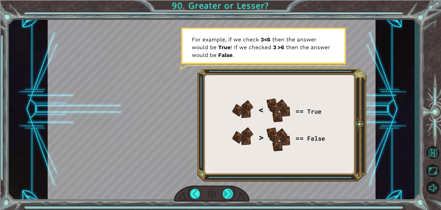
click at [227, 196] on div at bounding box center [228, 193] width 10 height 10
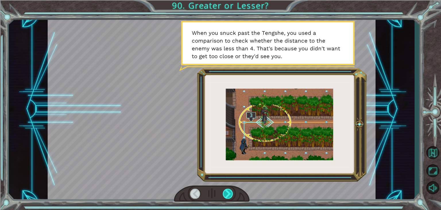
click at [228, 191] on div at bounding box center [228, 193] width 10 height 10
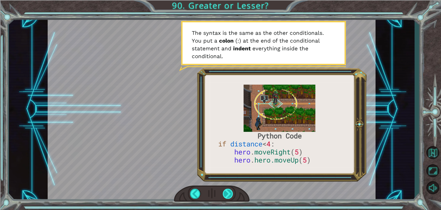
click at [230, 189] on div at bounding box center [228, 193] width 10 height 10
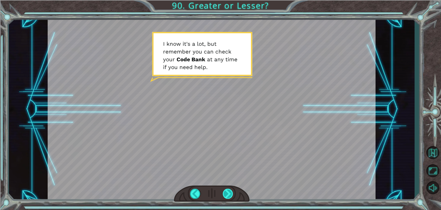
click at [230, 189] on div at bounding box center [228, 193] width 10 height 10
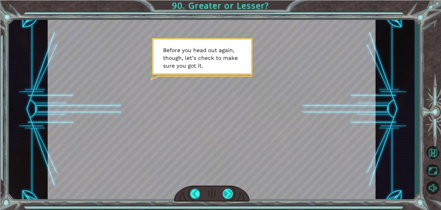
click at [229, 193] on div at bounding box center [228, 193] width 10 height 10
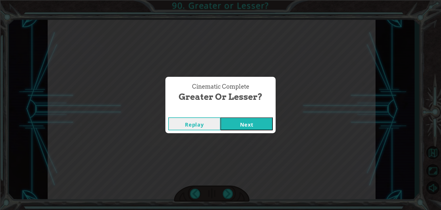
click at [243, 123] on button "Next" at bounding box center [247, 123] width 52 height 13
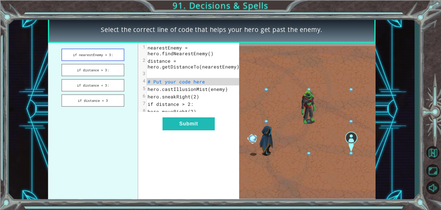
click at [102, 57] on button "if nearestEnemy < 3:" at bounding box center [92, 55] width 63 height 12
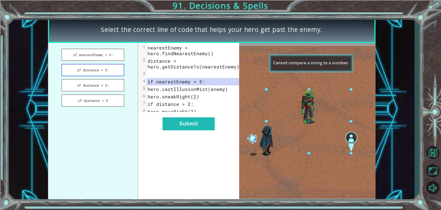
click at [112, 68] on button "if distance > 3:" at bounding box center [92, 70] width 63 height 12
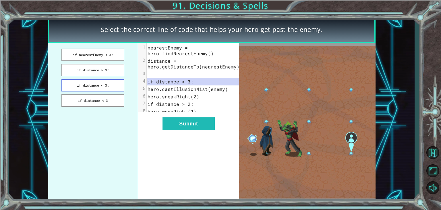
click at [111, 86] on button "if distance < 3:" at bounding box center [92, 85] width 63 height 12
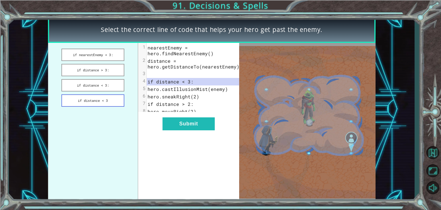
click at [106, 95] on button "if distance < 3" at bounding box center [92, 100] width 63 height 12
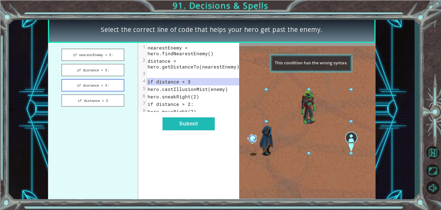
click at [109, 86] on button "if distance < 3:" at bounding box center [92, 85] width 63 height 12
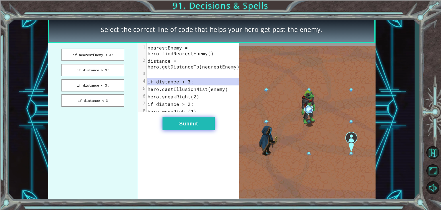
click at [170, 126] on button "Submit" at bounding box center [189, 123] width 52 height 13
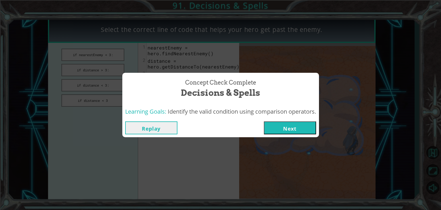
click at [309, 125] on button "Next" at bounding box center [290, 127] width 52 height 13
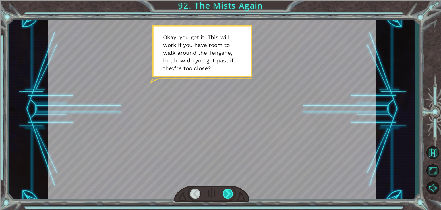
click at [229, 191] on div at bounding box center [228, 193] width 10 height 10
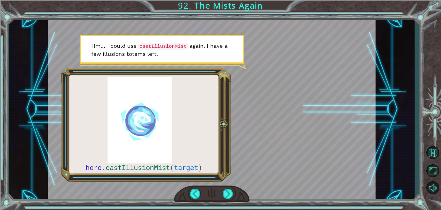
click at [228, 188] on div at bounding box center [212, 193] width 76 height 17
click at [227, 196] on div at bounding box center [228, 193] width 10 height 10
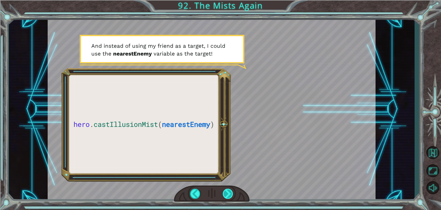
click at [230, 195] on div at bounding box center [228, 193] width 10 height 10
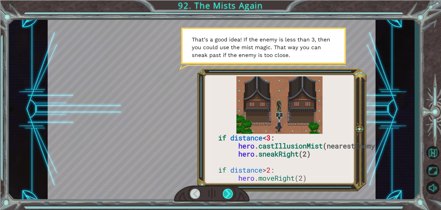
click at [230, 190] on div at bounding box center [228, 193] width 10 height 10
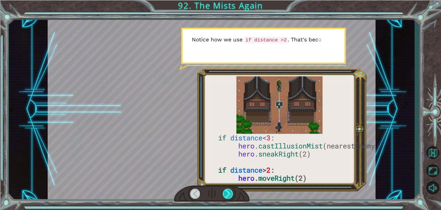
click at [230, 190] on div at bounding box center [228, 193] width 10 height 10
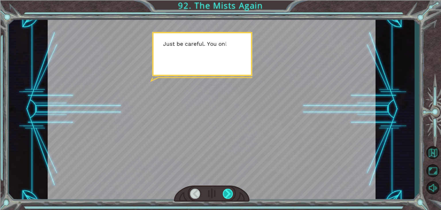
click at [230, 190] on div at bounding box center [228, 193] width 10 height 10
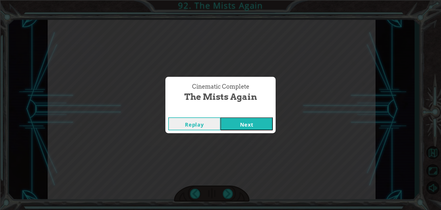
click at [241, 124] on button "Next" at bounding box center [247, 123] width 52 height 13
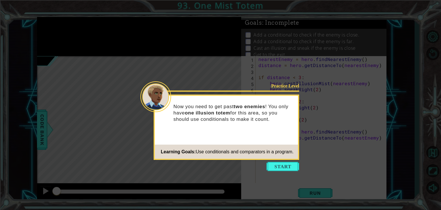
click at [283, 165] on button "Start" at bounding box center [283, 166] width 33 height 9
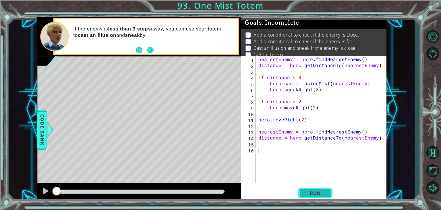
click at [319, 187] on button "Run" at bounding box center [315, 193] width 34 height 15
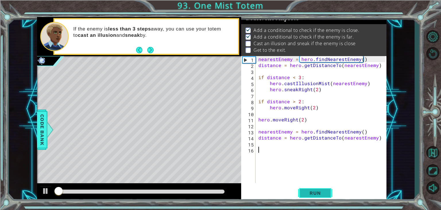
scroll to position [6, 0]
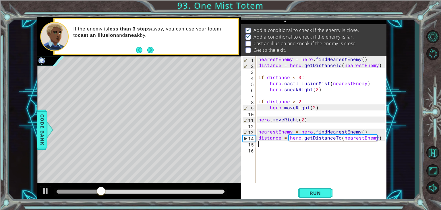
click at [275, 146] on div "nearestEnemy = hero . findNearestEnemy ( ) distance = hero . getDistanceTo ( ne…" at bounding box center [322, 125] width 131 height 139
click at [45, 191] on div at bounding box center [45, 190] width 7 height 7
click at [326, 195] on span "Run" at bounding box center [315, 193] width 23 height 6
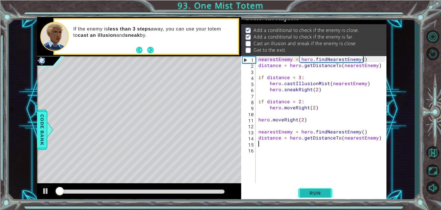
click at [326, 195] on span "Run" at bounding box center [315, 193] width 23 height 6
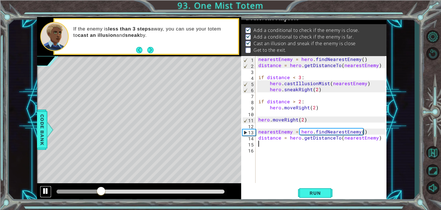
click at [47, 191] on div at bounding box center [45, 190] width 7 height 7
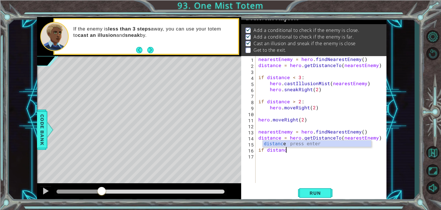
scroll to position [0, 1]
type textarea "if distance"
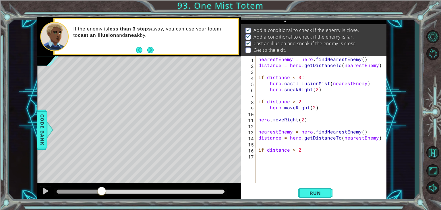
scroll to position [0, 2]
type textarea "if distance > 2:"
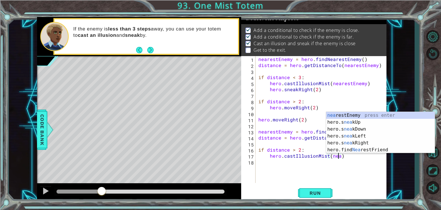
scroll to position [0, 5]
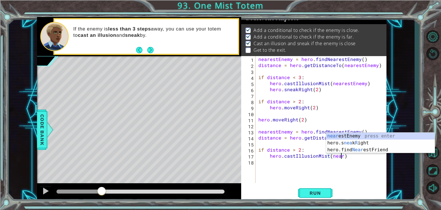
type textarea "hero.castIllusionMist(nearestEnemy)"
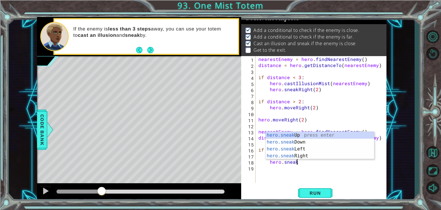
scroll to position [0, 2]
click at [305, 156] on div "hero.sneak Up press enter hero.sneak Down press enter hero.sneak Left press ent…" at bounding box center [320, 152] width 109 height 41
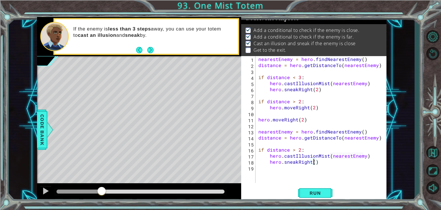
scroll to position [0, 3]
type textarea "hero.sneakRight(2)"
click at [309, 190] on span "Run" at bounding box center [315, 193] width 23 height 6
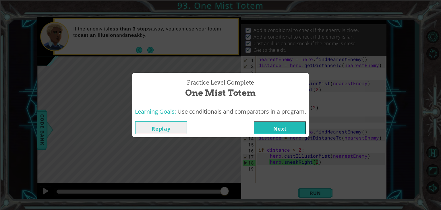
click at [274, 126] on button "Next" at bounding box center [280, 127] width 52 height 13
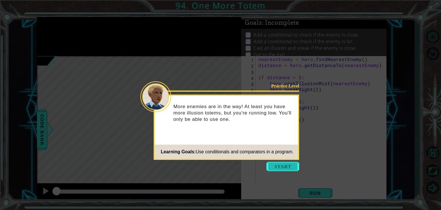
click at [275, 164] on button "Start" at bounding box center [283, 166] width 33 height 9
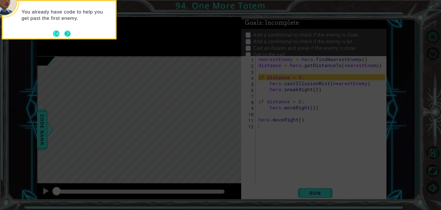
click at [68, 35] on button "Next" at bounding box center [67, 33] width 7 height 7
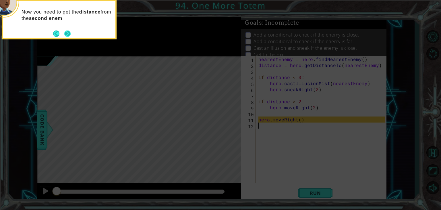
click at [70, 34] on button "Next" at bounding box center [67, 33] width 6 height 6
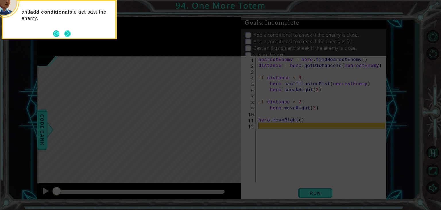
click at [69, 34] on button "Next" at bounding box center [67, 33] width 6 height 6
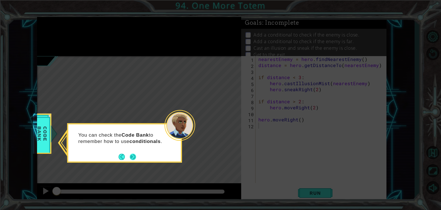
click at [133, 156] on button "Next" at bounding box center [133, 156] width 6 height 6
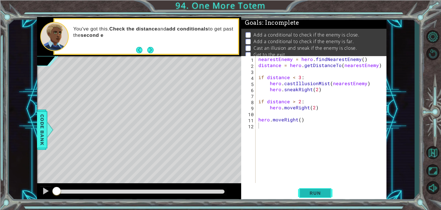
click at [312, 192] on span "Run" at bounding box center [315, 193] width 23 height 6
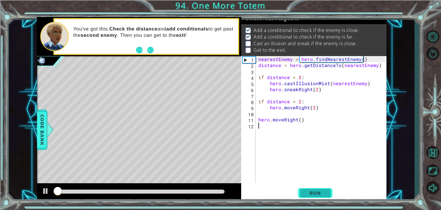
scroll to position [6, 0]
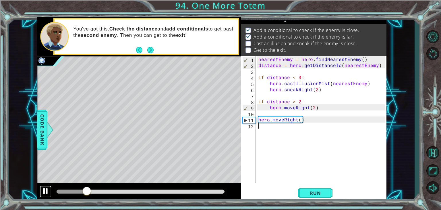
click at [49, 191] on div at bounding box center [45, 190] width 7 height 7
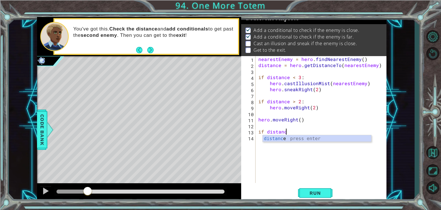
scroll to position [0, 1]
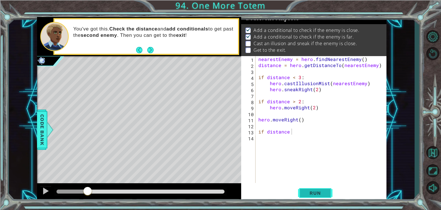
click at [319, 192] on span "Run" at bounding box center [315, 193] width 23 height 6
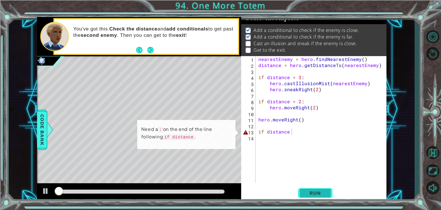
click at [318, 191] on span "Run" at bounding box center [315, 193] width 23 height 6
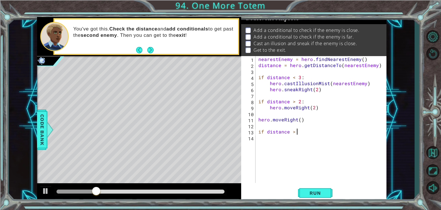
scroll to position [0, 2]
type textarea "if distance > 2:"
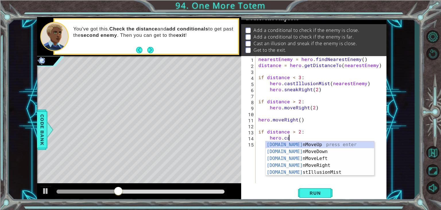
scroll to position [0, 1]
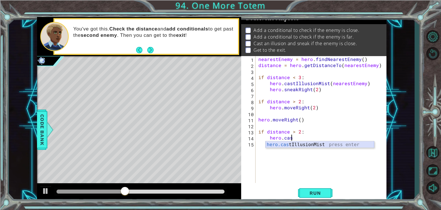
click at [317, 144] on div "hero.cas tIllusionMist press enter" at bounding box center [320, 151] width 109 height 21
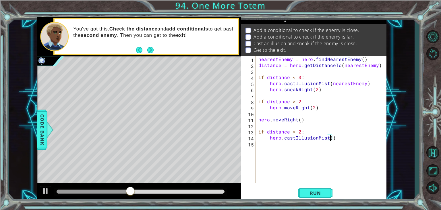
scroll to position [0, 5]
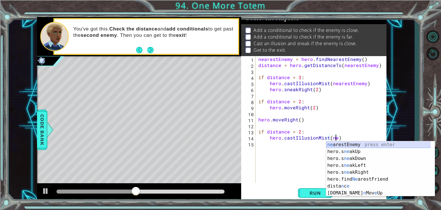
click at [340, 146] on div "ne arestEnemy press enter hero.s ne akUp press enter hero.s ne akDown press ent…" at bounding box center [378, 175] width 104 height 69
type textarea "hero.castIllusionMist(nearestEnemy)"
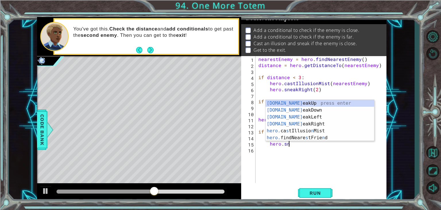
scroll to position [0, 1]
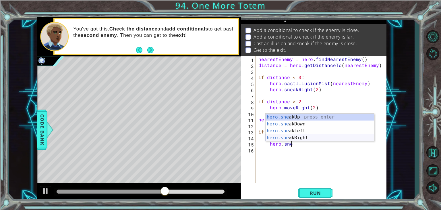
click at [297, 138] on div "hero.sne akUp press enter hero.sne akDown press enter hero.sne akLeft press ent…" at bounding box center [320, 133] width 109 height 41
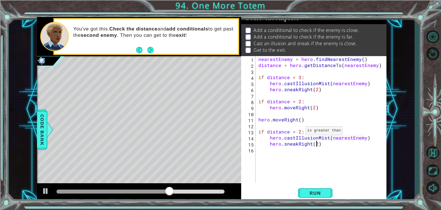
scroll to position [0, 3]
type textarea "hero.sneakRight(2)"
click at [320, 192] on span "Run" at bounding box center [315, 193] width 23 height 6
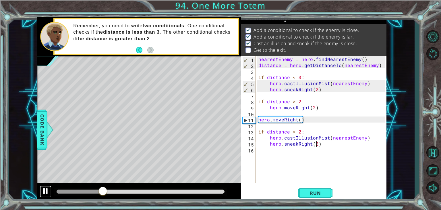
click at [48, 188] on div at bounding box center [45, 190] width 7 height 7
